Goal: Ask a question: Seek information or help from site administrators or community

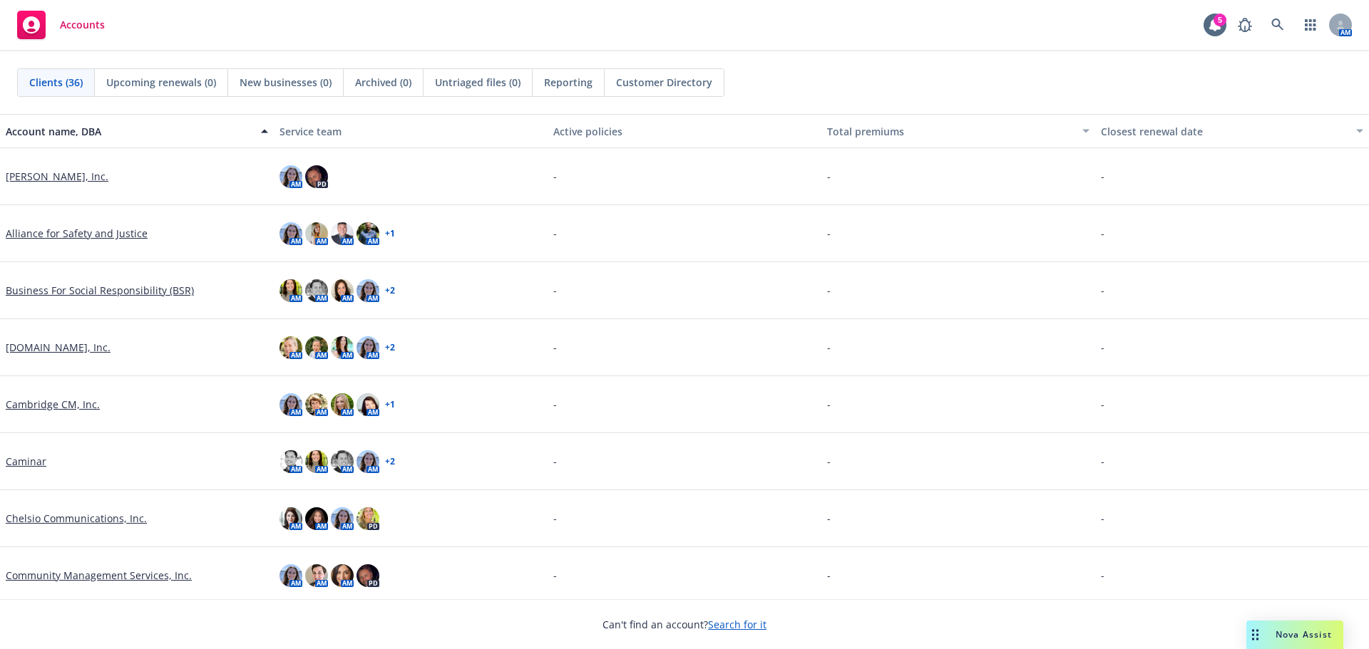
click at [1272, 634] on div "Nova Assist" at bounding box center [1303, 635] width 79 height 12
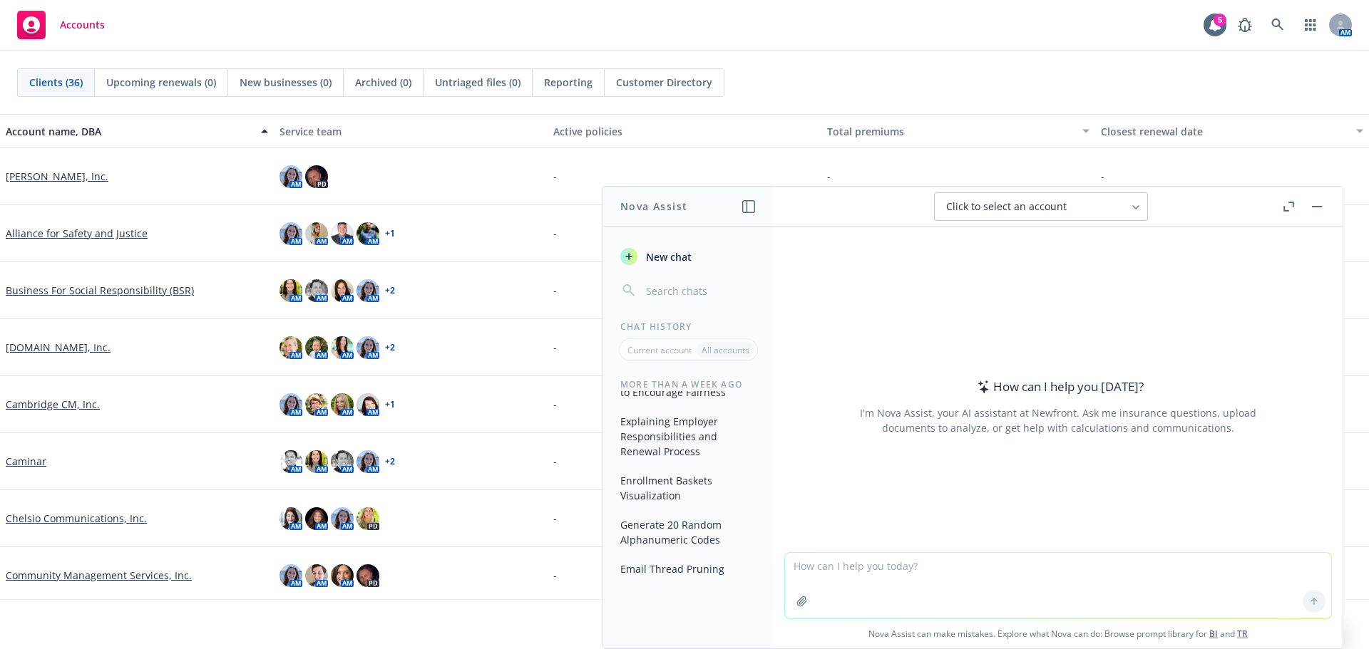
scroll to position [513, 0]
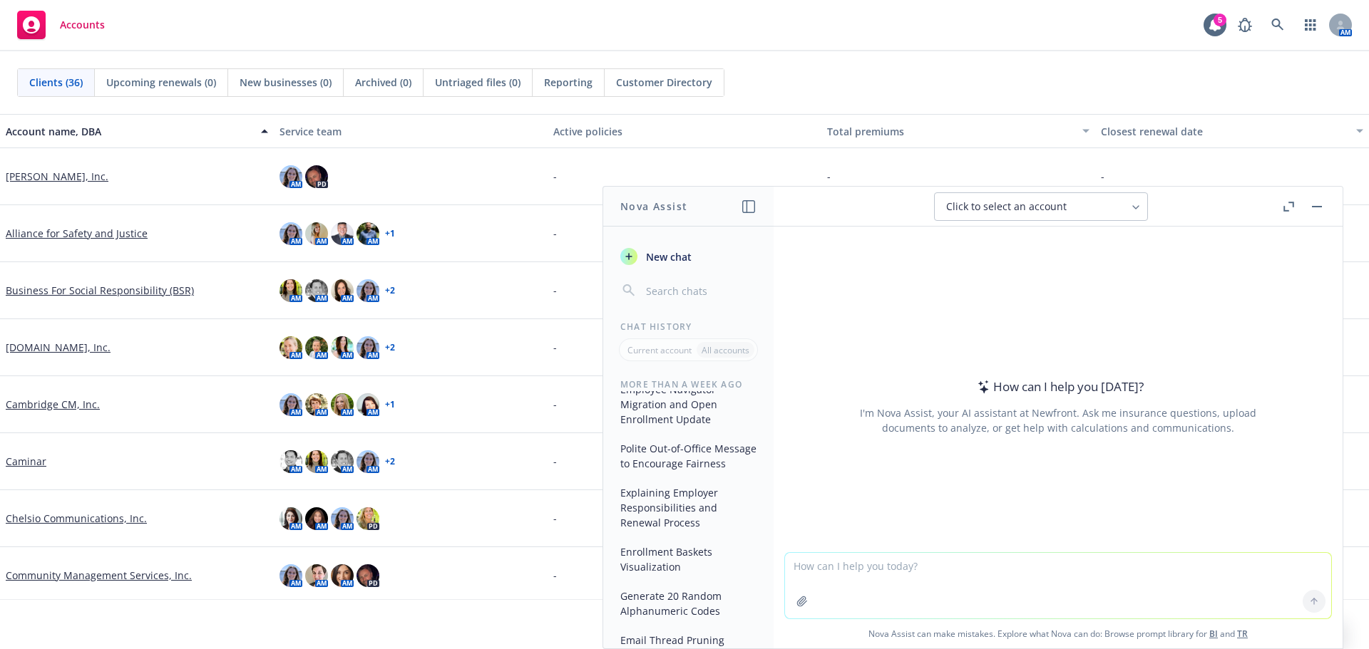
drag, startPoint x: 696, startPoint y: 508, endPoint x: 677, endPoint y: 499, distance: 20.7
click at [677, 499] on button "Explaining Employer Responsibilities and Renewal Process" at bounding box center [688, 507] width 148 height 53
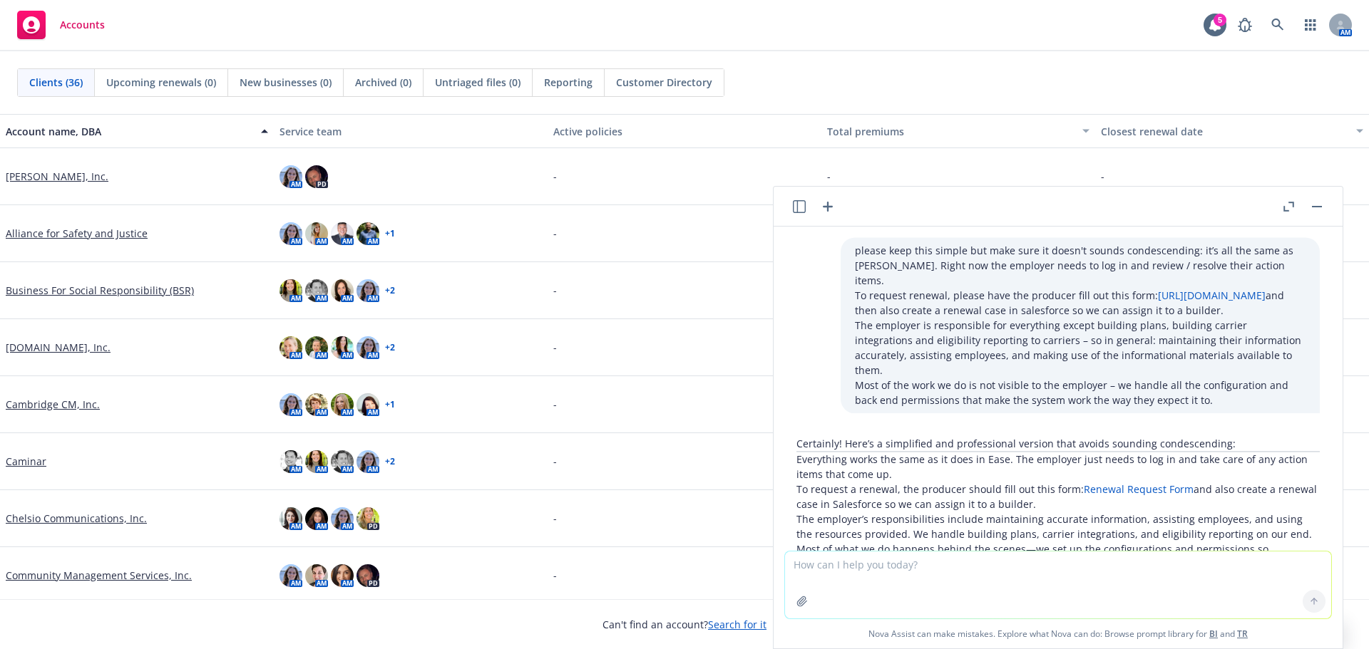
scroll to position [87, 0]
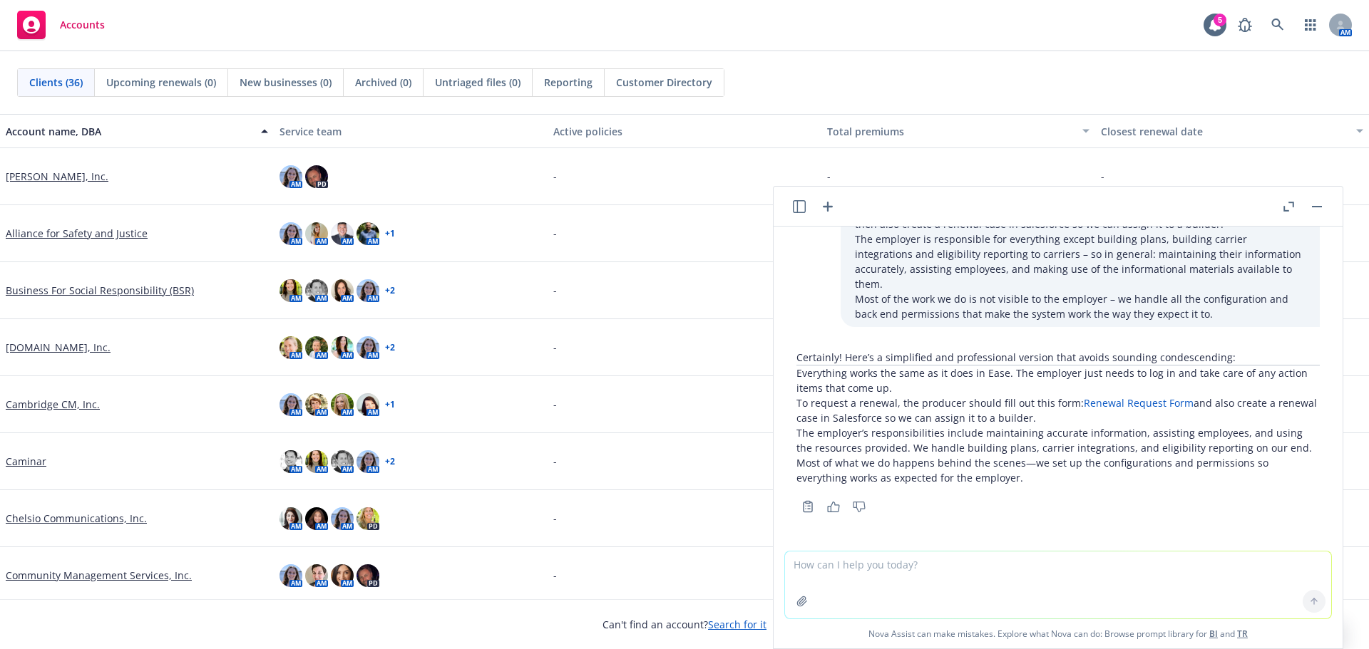
click at [797, 205] on icon "button" at bounding box center [799, 206] width 13 height 13
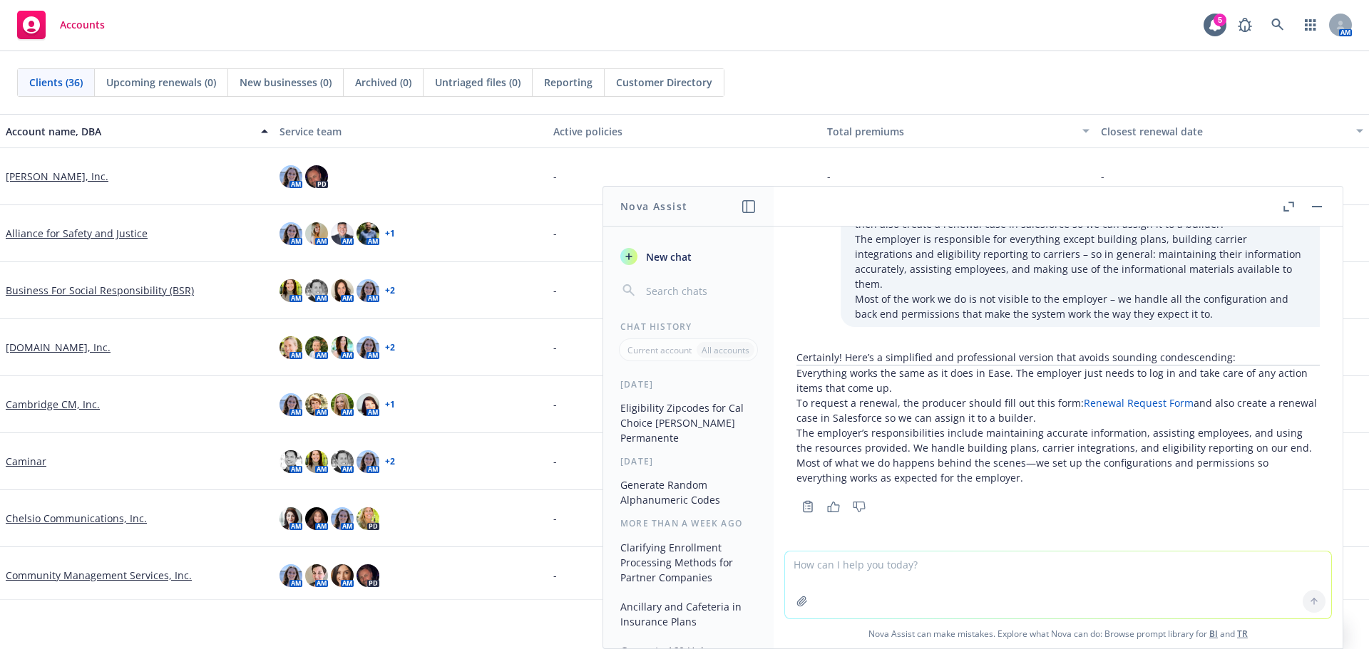
click at [676, 411] on button "Eligibility Zipcodes for Cal Choice [PERSON_NAME] Permanente" at bounding box center [688, 422] width 148 height 53
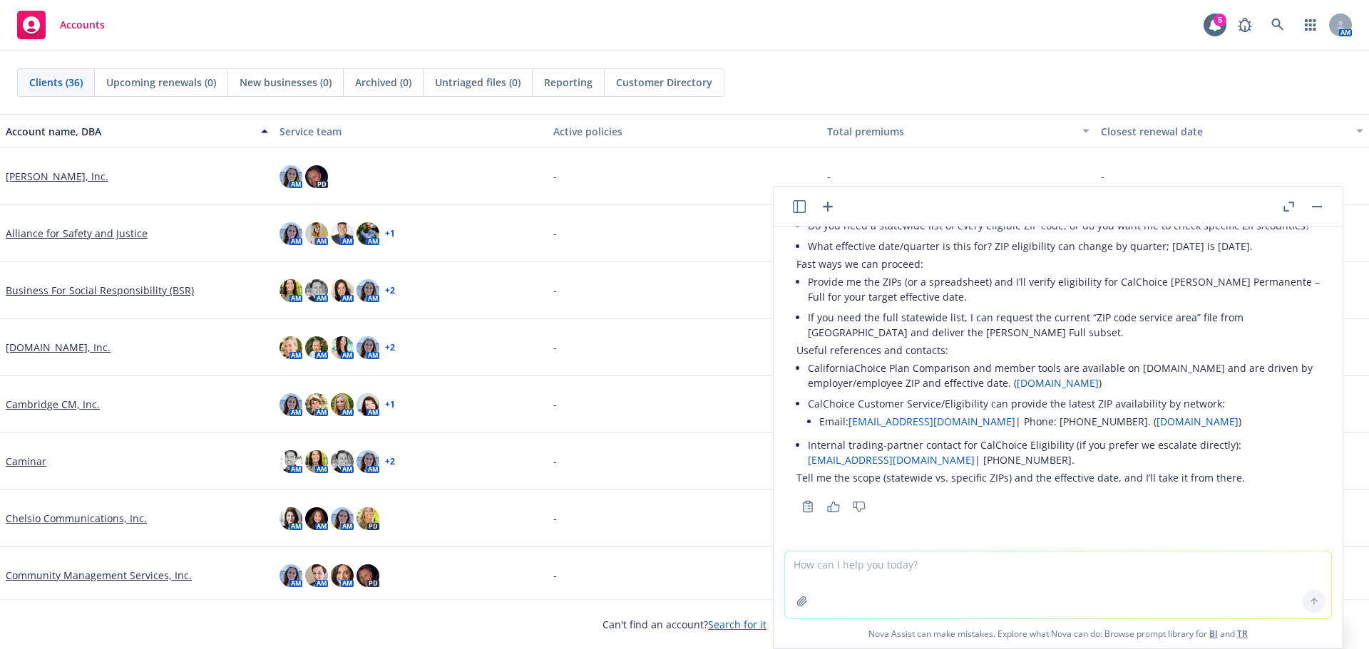
click at [794, 206] on icon "button" at bounding box center [799, 206] width 13 height 13
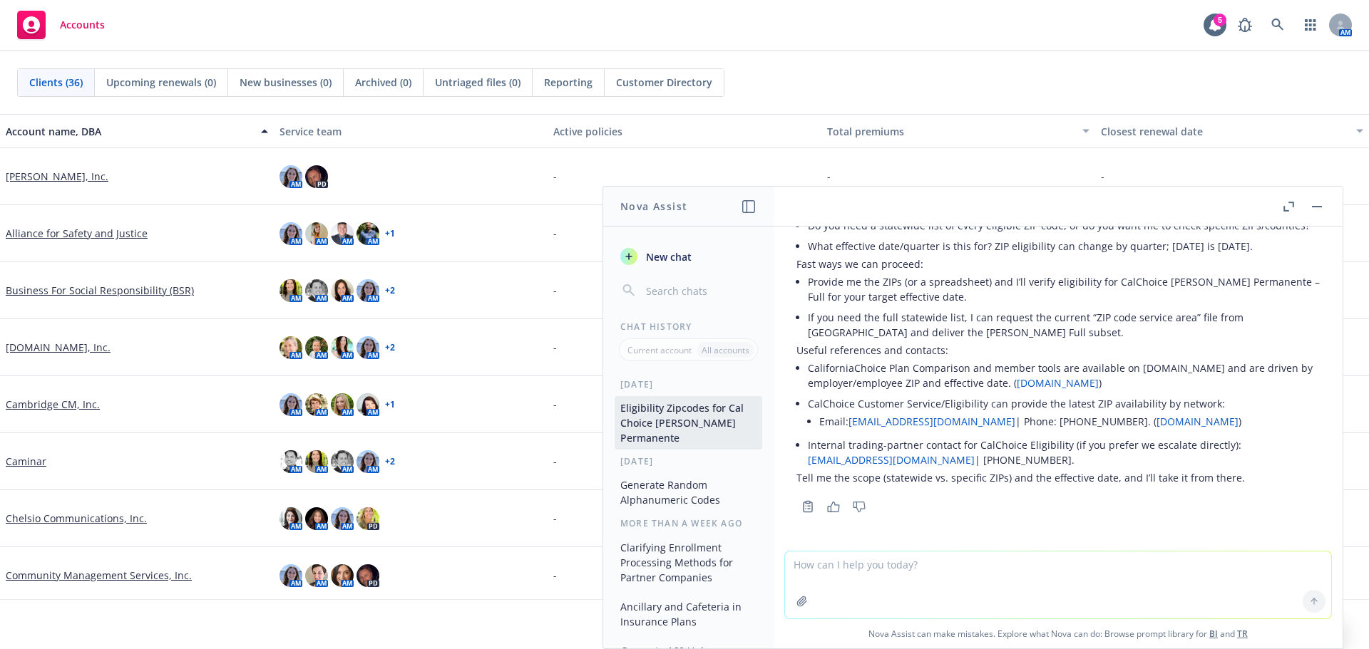
click at [54, 86] on span "Clients (36)" at bounding box center [55, 82] width 53 height 15
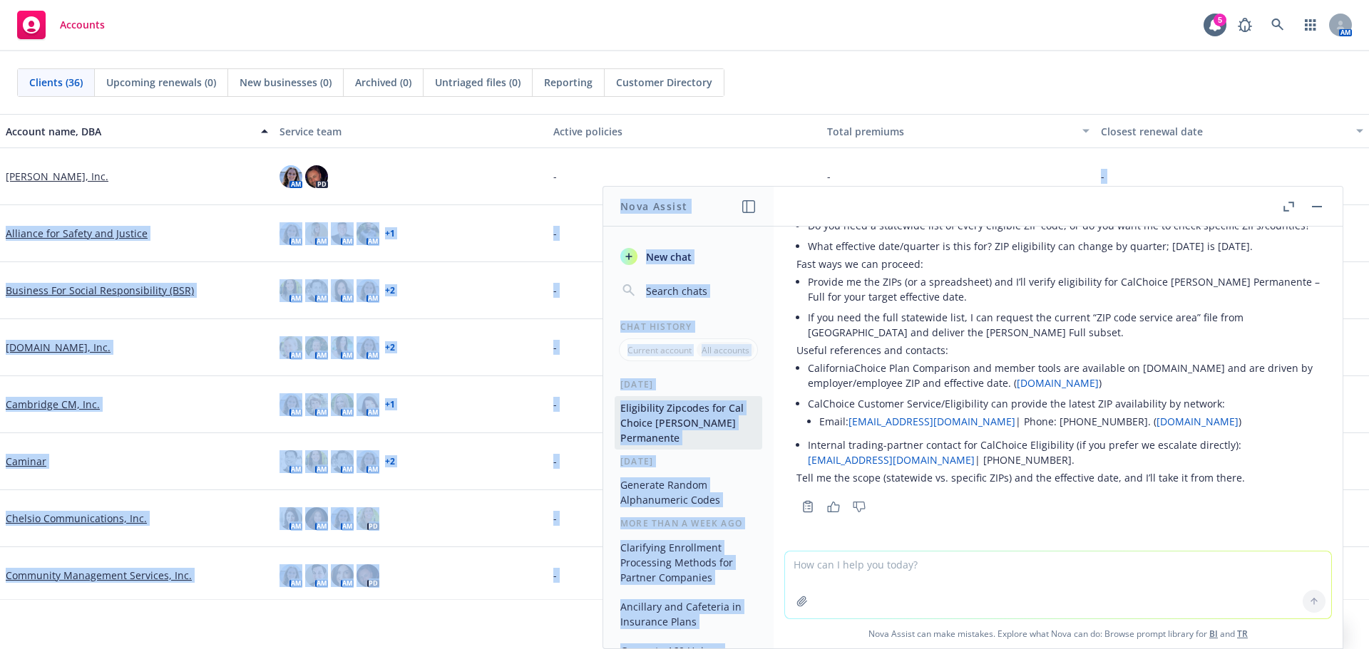
drag, startPoint x: 965, startPoint y: 202, endPoint x: 951, endPoint y: 168, distance: 37.5
click at [951, 168] on body "Accounts 5 AM Clients (36) Upcoming renewals (0) New businesses (0) Archived (0…" at bounding box center [684, 324] width 1369 height 649
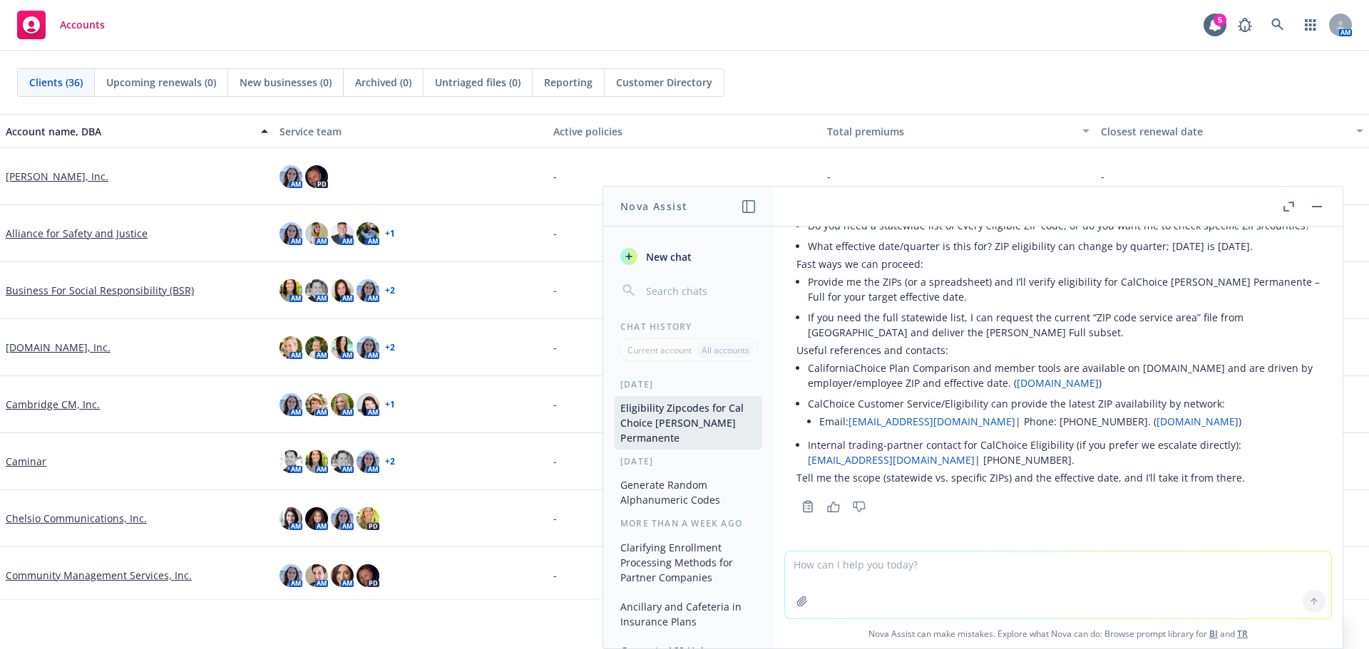
click at [780, 30] on div "Accounts 5 AM" at bounding box center [684, 25] width 1369 height 51
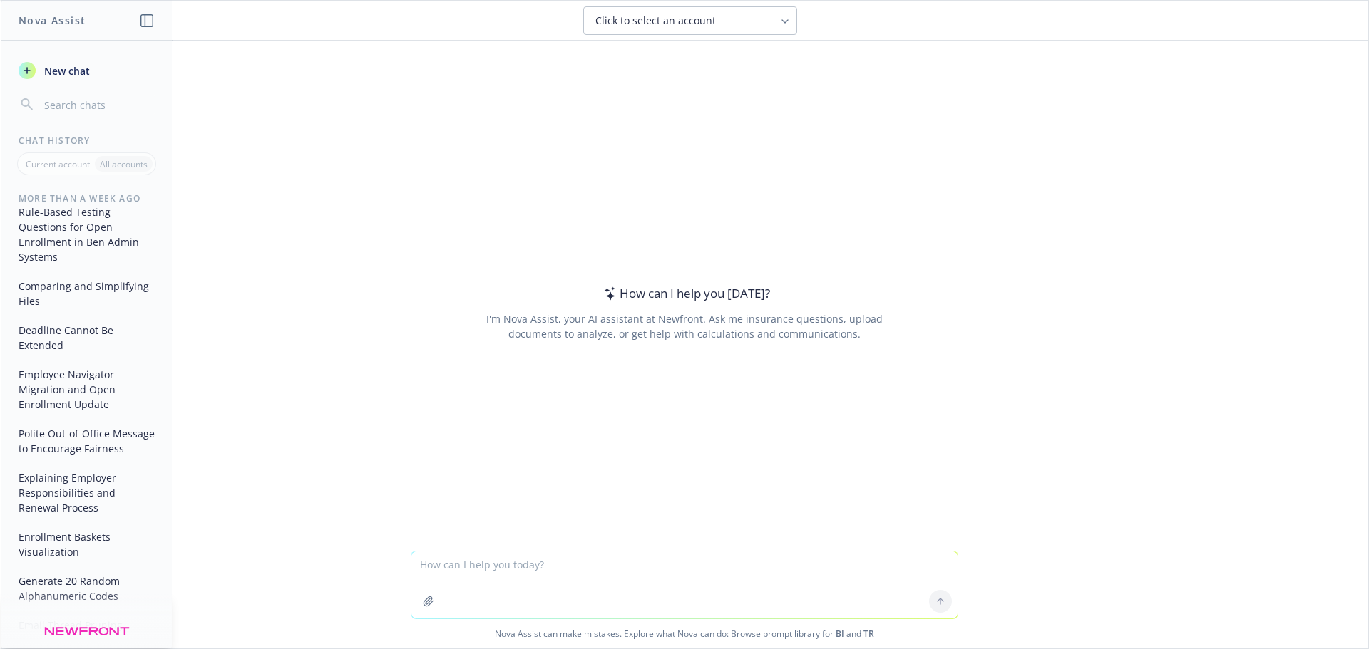
scroll to position [398, 0]
